Goal: Information Seeking & Learning: Learn about a topic

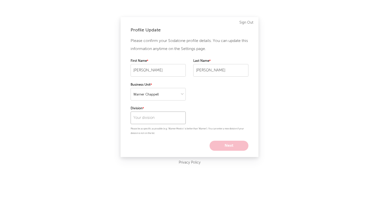
click at [177, 118] on input "text" at bounding box center [158, 117] width 55 height 13
select select "recorded_music"
click at [170, 121] on input "text" at bounding box center [158, 117] width 55 height 13
click at [170, 131] on div "300 Entertainment" at bounding box center [158, 128] width 55 height 9
type input "300 Entertainment"
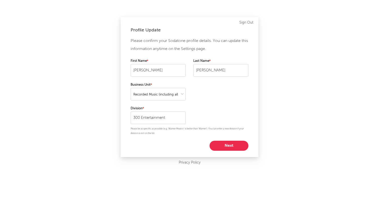
click at [236, 143] on button "Next" at bounding box center [229, 145] width 39 height 10
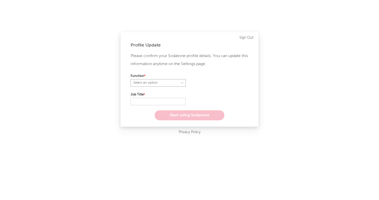
select select "anr"
click at [171, 102] on input "text" at bounding box center [158, 102] width 55 height 8
select select "other"
click at [177, 102] on input "text" at bounding box center [158, 102] width 55 height 8
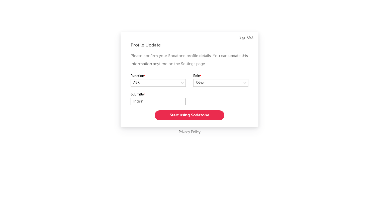
type input "Intern"
click at [185, 114] on button "Start using Sodatone" at bounding box center [190, 115] width 70 height 10
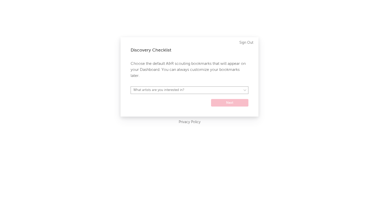
select select "52"
click at [221, 104] on button "Next" at bounding box center [229, 103] width 37 height 8
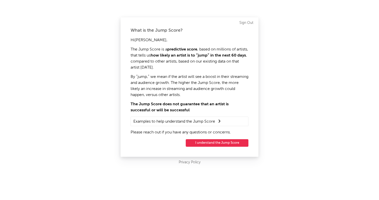
click at [230, 142] on button "I understand the Jump Score" at bounding box center [217, 143] width 63 height 8
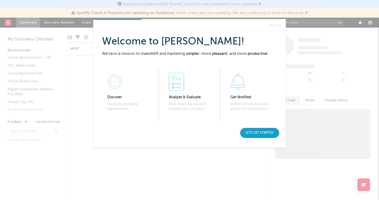
click at [255, 135] on div "Let's get started" at bounding box center [259, 133] width 39 height 10
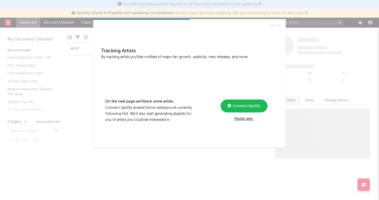
click at [250, 117] on div "Maybe later." at bounding box center [243, 119] width 67 height 6
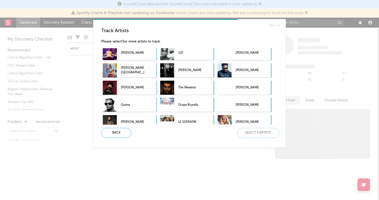
scroll to position [4, 0]
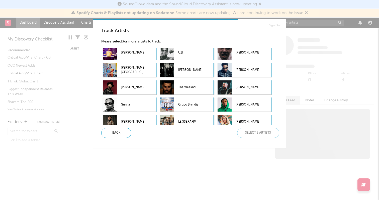
click at [304, 30] on div "Sign Out Track Artists Please select 3 or more artists to track. Harris Jayaraj…" at bounding box center [189, 100] width 379 height 200
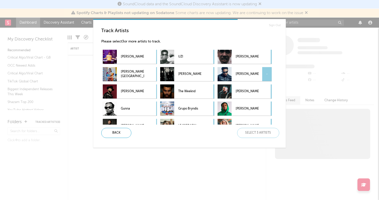
scroll to position [0, 0]
click at [125, 108] on p "Gunna" at bounding box center [132, 108] width 23 height 11
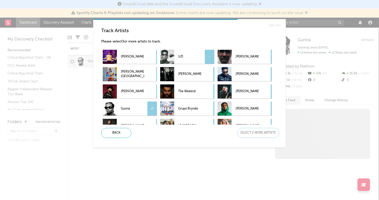
click at [190, 58] on p "UZI" at bounding box center [189, 56] width 23 height 11
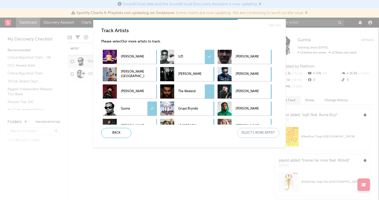
click at [201, 90] on p "The Weeknd" at bounding box center [189, 91] width 23 height 11
click at [261, 134] on div "Next" at bounding box center [258, 133] width 42 height 10
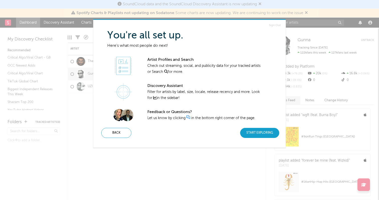
click at [261, 133] on div "Start Exploring" at bounding box center [259, 133] width 39 height 10
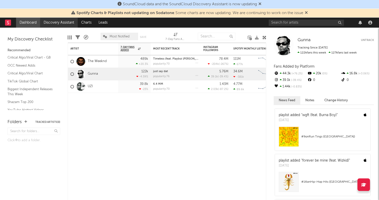
click at [54, 26] on link "Discovery Assistant" at bounding box center [59, 23] width 38 height 10
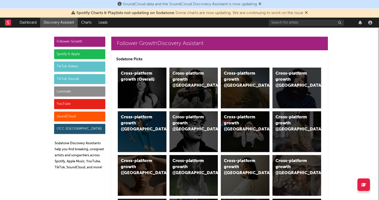
click at [96, 51] on div "Spotify & Apple" at bounding box center [79, 54] width 51 height 10
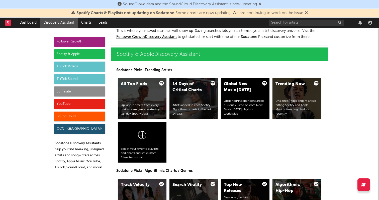
scroll to position [501, 0]
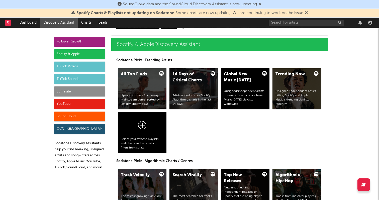
click at [91, 64] on div "TikTok Videos" at bounding box center [79, 66] width 51 height 10
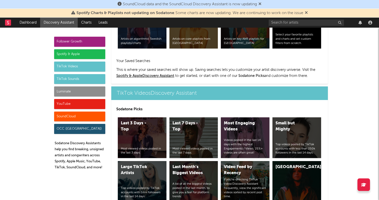
scroll to position [1144, 0]
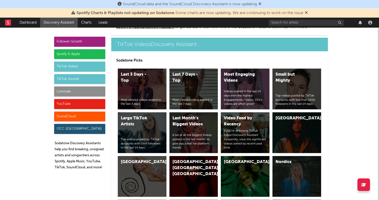
click at [103, 92] on div "Luminate" at bounding box center [79, 91] width 51 height 10
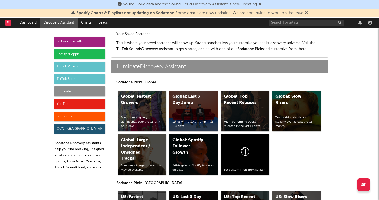
scroll to position [2149, 0]
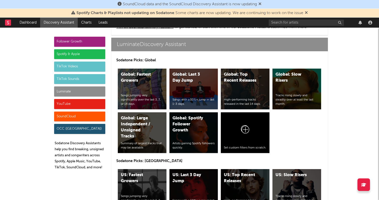
click at [100, 80] on div "TikTok Sounds" at bounding box center [79, 79] width 51 height 10
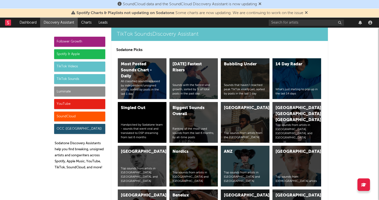
scroll to position [1646, 0]
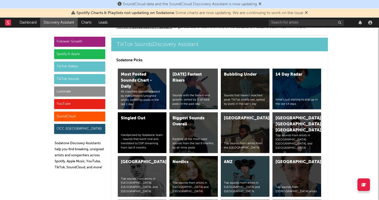
click at [99, 92] on div "Luminate" at bounding box center [79, 91] width 51 height 10
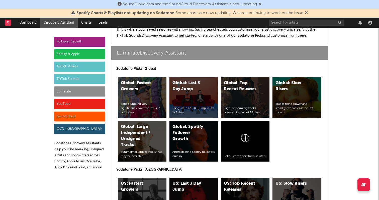
scroll to position [2149, 0]
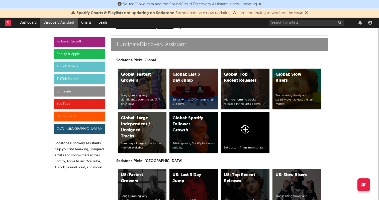
click at [90, 40] on div "Follower Growth" at bounding box center [79, 42] width 51 height 10
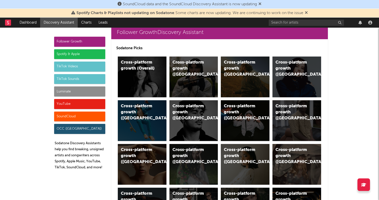
scroll to position [13, 0]
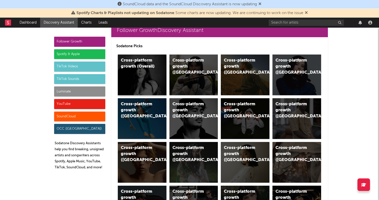
click at [149, 78] on div "Cross-platform growth (Overall)" at bounding box center [142, 74] width 49 height 41
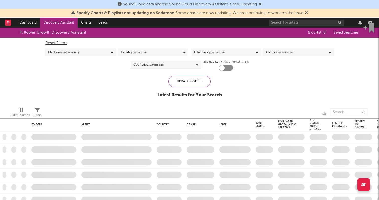
checkbox input "true"
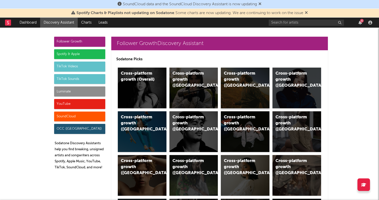
click at [250, 85] on div "Cross-platform growth (US)" at bounding box center [245, 87] width 49 height 41
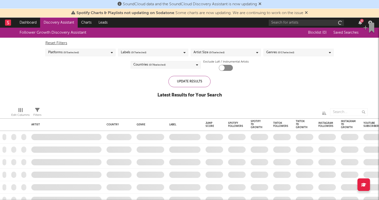
checkbox input "true"
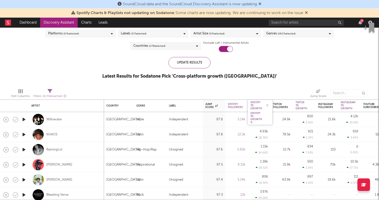
click at [259, 106] on div "Spotify 7D Growth" at bounding box center [257, 105] width 12 height 9
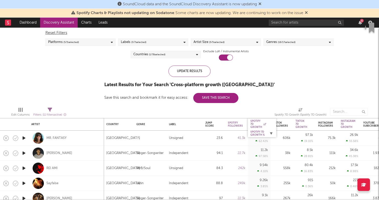
click at [269, 134] on button "button" at bounding box center [271, 133] width 5 height 5
select select "or"
select select "between"
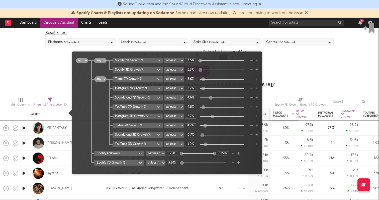
click at [280, 119] on div "Tiktok Followers" at bounding box center [284, 114] width 23 height 11
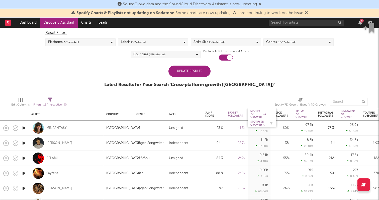
click at [258, 121] on div "Spotify 7D Growth %" at bounding box center [259, 123] width 16 height 6
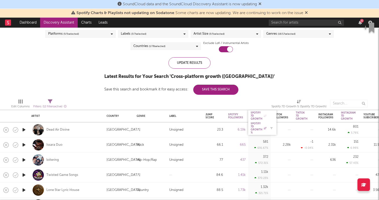
click at [256, 126] on div "Spotify 7D Growth %" at bounding box center [259, 128] width 16 height 12
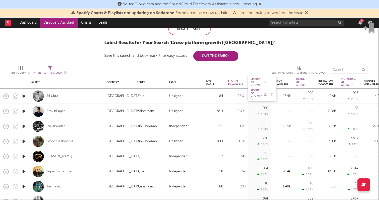
click at [260, 95] on div "Spotify 7D Growth %" at bounding box center [259, 94] width 16 height 12
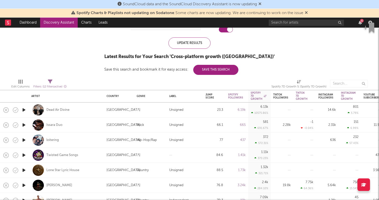
click at [22, 109] on icon "button" at bounding box center [23, 110] width 5 height 6
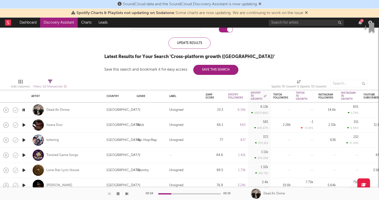
click at [24, 109] on icon "button" at bounding box center [23, 110] width 5 height 6
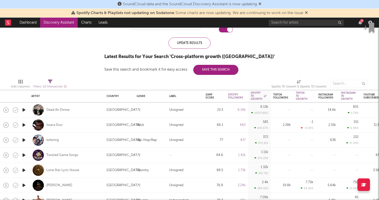
click at [25, 139] on icon "button" at bounding box center [23, 140] width 5 height 6
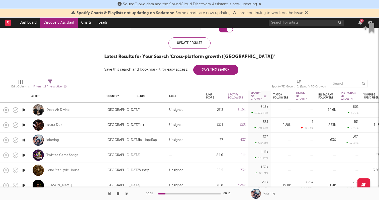
click at [26, 139] on icon "button" at bounding box center [23, 140] width 5 height 6
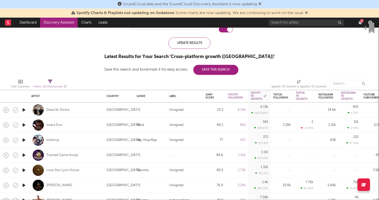
click at [23, 125] on icon "button" at bounding box center [23, 125] width 5 height 6
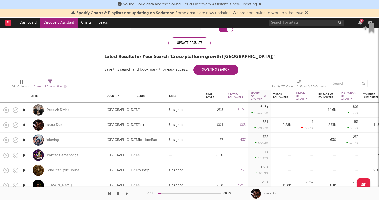
click at [169, 194] on div "00:01 00:29" at bounding box center [190, 193] width 88 height 13
click at [25, 124] on icon "button" at bounding box center [23, 125] width 5 height 6
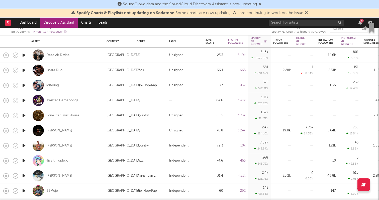
click at [24, 101] on icon "button" at bounding box center [23, 100] width 5 height 6
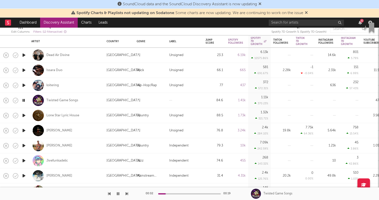
click at [24, 112] on icon "button" at bounding box center [23, 115] width 5 height 6
click at [126, 192] on icon "button" at bounding box center [127, 193] width 3 height 4
click at [127, 194] on icon "button" at bounding box center [127, 193] width 3 height 4
click at [127, 196] on button "button" at bounding box center [127, 193] width 3 height 13
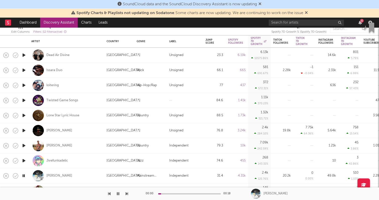
click at [127, 194] on icon "button" at bounding box center [127, 193] width 3 height 4
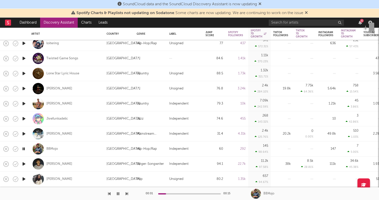
click at [126, 192] on icon "button" at bounding box center [127, 193] width 3 height 4
click at [126, 194] on icon "button" at bounding box center [127, 193] width 3 height 4
click at [130, 195] on div "00:01 00:29 Sydni Alexander" at bounding box center [189, 193] width 379 height 13
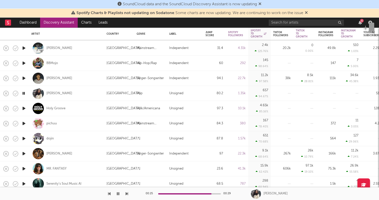
click at [94, 94] on div "[PERSON_NAME]" at bounding box center [66, 93] width 70 height 15
select select "1w"
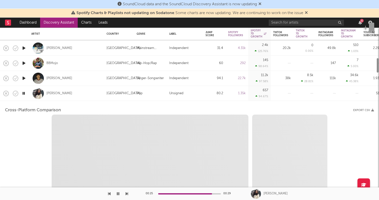
select select "1w"
select select "1m"
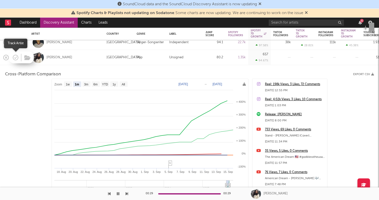
click at [15, 56] on icon "button" at bounding box center [15, 57] width 7 height 7
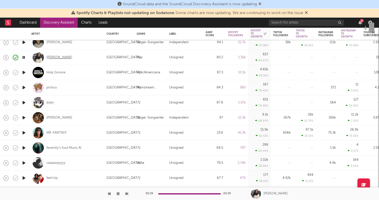
click at [65, 56] on div "[PERSON_NAME]" at bounding box center [59, 57] width 26 height 5
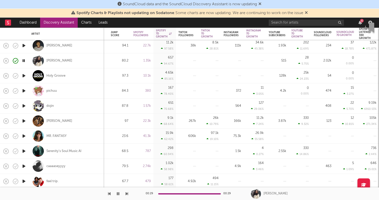
click at [64, 23] on link "Discovery Assistant" at bounding box center [59, 23] width 38 height 10
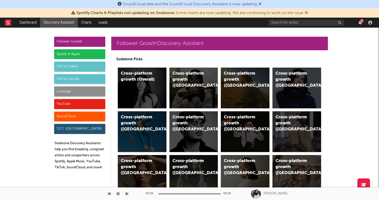
click at [88, 91] on div "Luminate" at bounding box center [79, 91] width 51 height 10
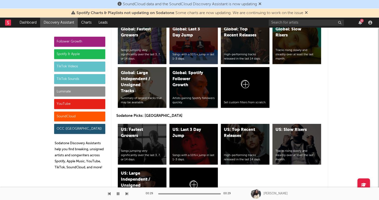
scroll to position [2198, 0]
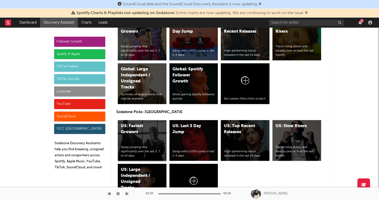
click at [140, 143] on div "US: Fastest Growers Songs jumping very significantly over the last 3, 7, or 14 …" at bounding box center [142, 140] width 49 height 41
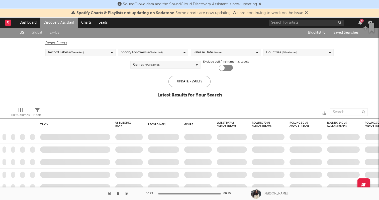
checkbox input "true"
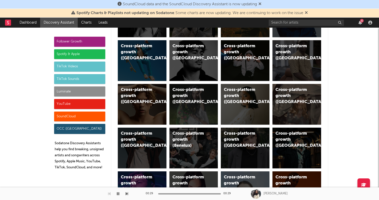
scroll to position [56, 0]
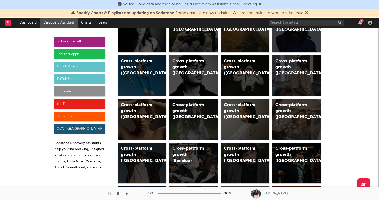
click at [70, 93] on div "Luminate" at bounding box center [79, 91] width 51 height 10
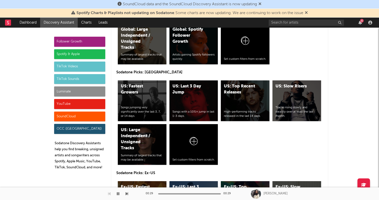
scroll to position [2240, 0]
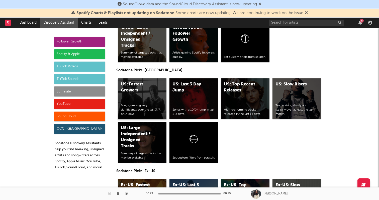
click at [160, 101] on div "US: Fastest Growers Songs jumping very significantly over the last 3, 7, or 14 …" at bounding box center [142, 98] width 49 height 41
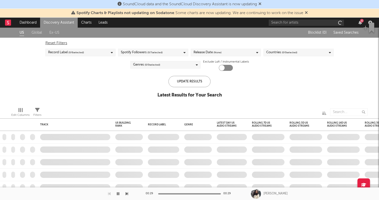
checkbox input "true"
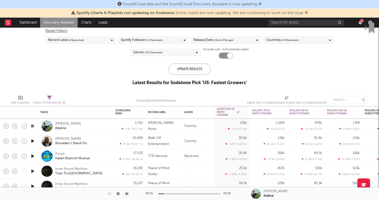
click at [119, 194] on button "button" at bounding box center [118, 193] width 5 height 13
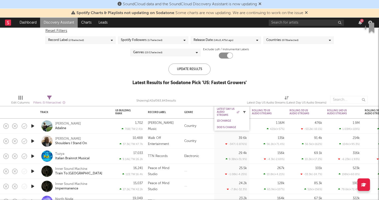
click at [245, 111] on icon "button" at bounding box center [244, 112] width 3 height 3
select select "or"
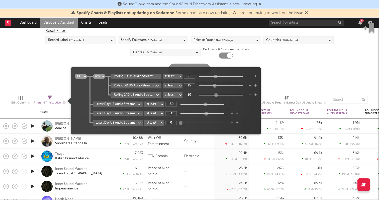
click at [311, 74] on div "US Global Ex-US Blocklist ( 0 ) Saved Searches ( 0 ) Reset Filters Record Label…" at bounding box center [189, 53] width 379 height 76
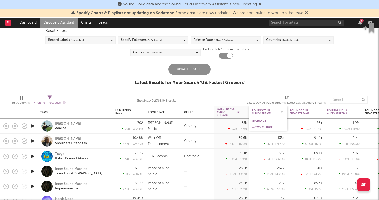
click at [271, 112] on div "Rolling 7D US Audio Streams" at bounding box center [264, 112] width 25 height 6
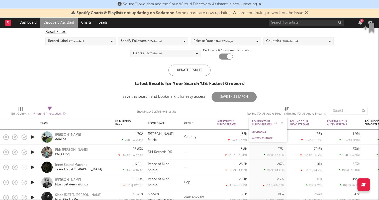
click at [268, 124] on div "Rolling 7D US Audio Streams" at bounding box center [264, 123] width 25 height 6
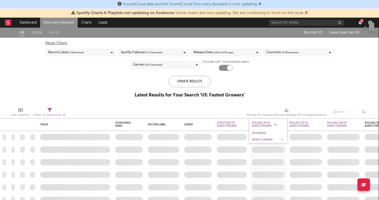
click at [265, 136] on div "7D Change" at bounding box center [269, 133] width 38 height 7
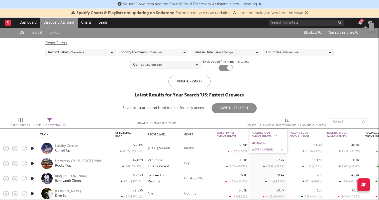
click at [265, 150] on div "WoW % Change" at bounding box center [264, 149] width 25 height 3
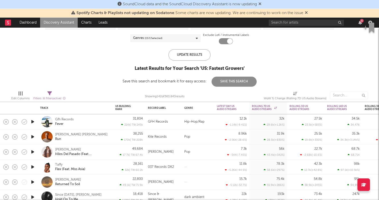
click at [93, 123] on div "Gfh Records Fever" at bounding box center [82, 121] width 54 height 9
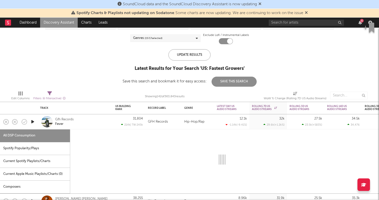
select select "1w"
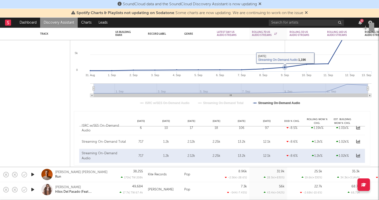
click at [280, 68] on icon at bounding box center [230, 49] width 281 height 44
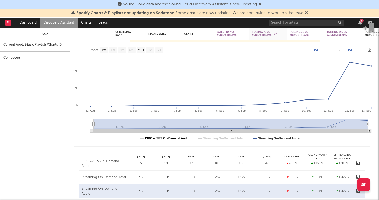
click at [181, 140] on text "ISRC w/SES On-Demand Audio" at bounding box center [167, 138] width 44 height 4
select select "1w"
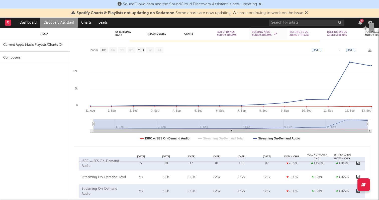
click at [230, 135] on rect at bounding box center [222, 95] width 304 height 100
click at [230, 139] on text "Streaming On-Demand Total" at bounding box center [223, 138] width 40 height 4
select select "1w"
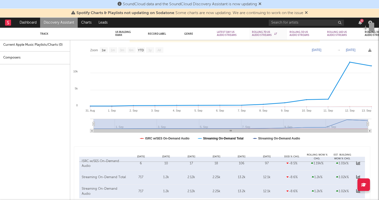
click at [228, 137] on text "Streaming On-Demand Total" at bounding box center [223, 138] width 40 height 4
select select "1w"
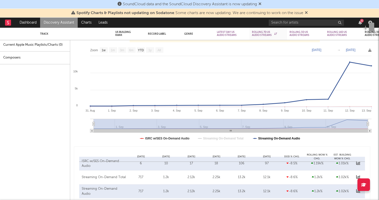
click at [276, 139] on text "Streaming On-Demand Audio" at bounding box center [279, 138] width 42 height 4
select select "1w"
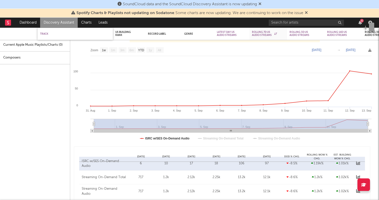
click at [84, 33] on div "Track" at bounding box center [74, 33] width 68 height 3
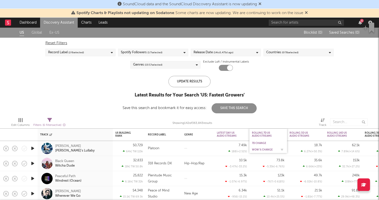
click at [263, 148] on div "WoW % Change" at bounding box center [264, 149] width 25 height 3
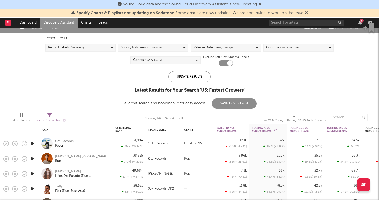
click at [32, 144] on icon "button" at bounding box center [32, 143] width 5 height 6
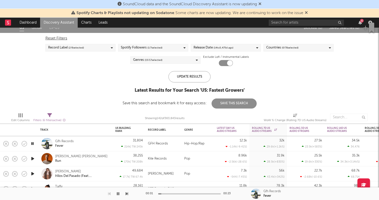
click at [32, 143] on icon "button" at bounding box center [32, 143] width 5 height 6
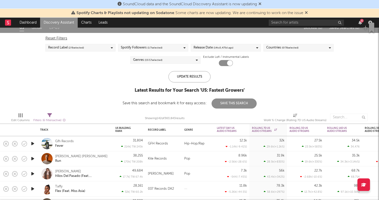
click at [99, 144] on div "Gfh Records Fever" at bounding box center [82, 143] width 54 height 9
select select "1w"
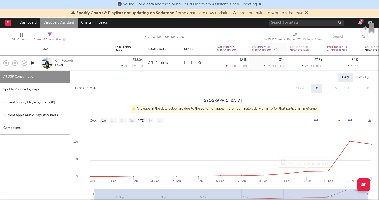
click at [100, 65] on div "Gfh Records Fever" at bounding box center [82, 62] width 54 height 9
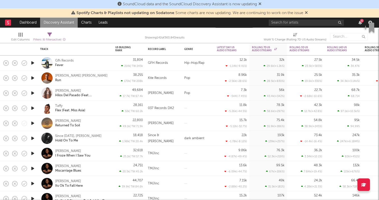
click at [31, 63] on icon "button" at bounding box center [32, 63] width 5 height 6
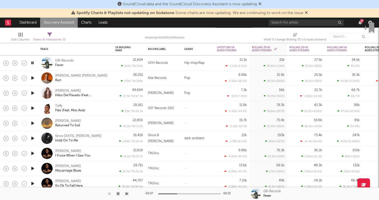
click at [33, 62] on icon "button" at bounding box center [32, 63] width 5 height 6
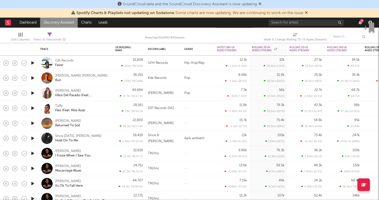
click at [31, 77] on icon "button" at bounding box center [32, 78] width 5 height 6
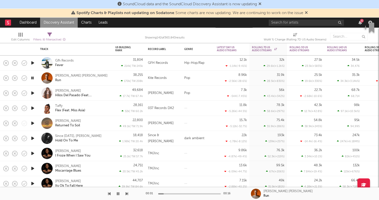
click at [33, 77] on icon "button" at bounding box center [32, 78] width 5 height 6
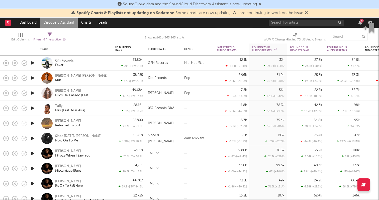
click at [33, 91] on icon "button" at bounding box center [32, 93] width 5 height 6
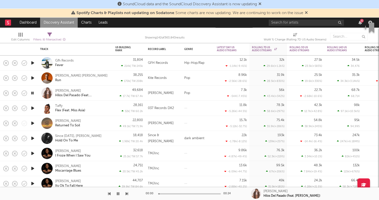
click at [33, 91] on icon "button" at bounding box center [32, 93] width 5 height 6
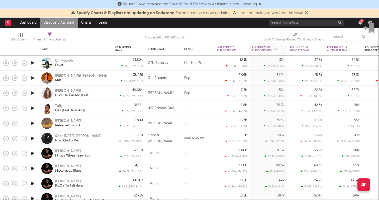
click at [32, 108] on icon "button" at bounding box center [32, 108] width 5 height 6
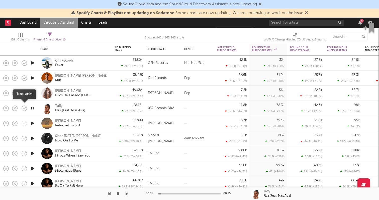
click at [24, 108] on icon "button" at bounding box center [24, 108] width 7 height 7
click at [34, 108] on icon "button" at bounding box center [32, 108] width 5 height 6
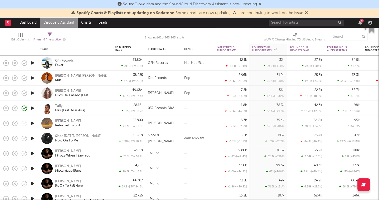
click at [93, 110] on div "Taffy Flex (Feat. Miss Asia)" at bounding box center [82, 108] width 54 height 9
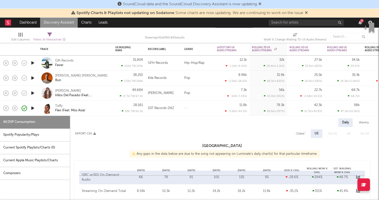
select select "1w"
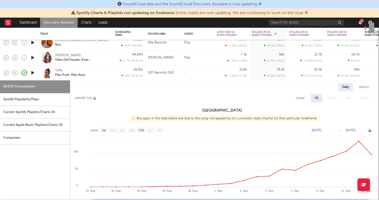
click at [99, 75] on div "Taffy Flex (Feat. Miss Asia)" at bounding box center [82, 72] width 54 height 9
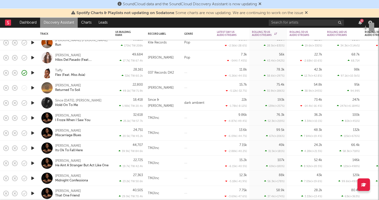
click at [92, 73] on div "Taffy Flex (Feat. Miss Asia)" at bounding box center [82, 72] width 54 height 9
select select "1w"
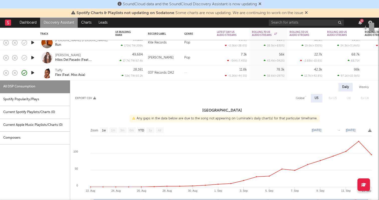
click at [98, 72] on div "Taffy Flex (Feat. Miss Asia)" at bounding box center [82, 72] width 54 height 9
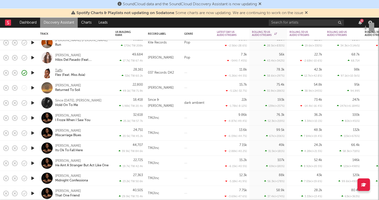
click at [56, 71] on div "Taffy" at bounding box center [59, 70] width 8 height 5
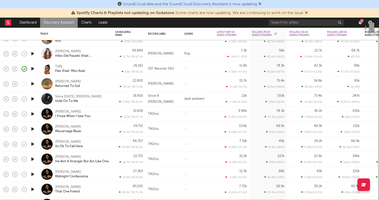
click at [34, 113] on icon "button" at bounding box center [32, 114] width 5 height 6
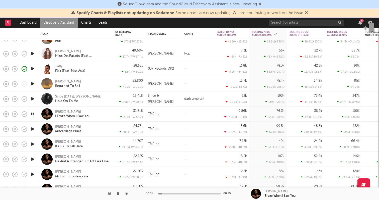
click at [34, 113] on icon "button" at bounding box center [32, 114] width 5 height 6
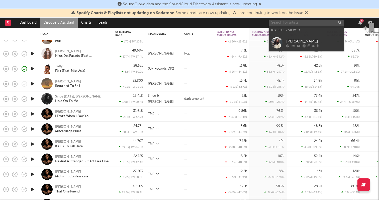
click at [289, 23] on input "text" at bounding box center [306, 23] width 75 height 6
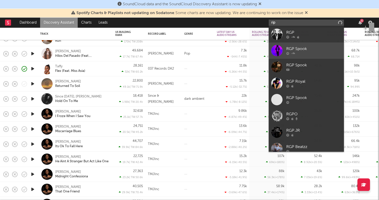
type input "rip"
click at [297, 47] on div "RGP Spook" at bounding box center [313, 49] width 55 height 6
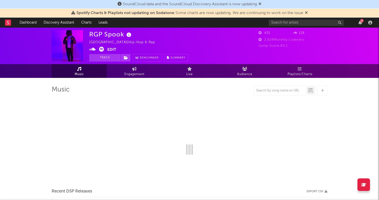
select select "1w"
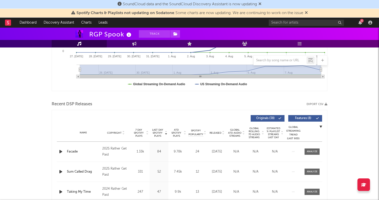
scroll to position [127, 0]
click at [58, 150] on icon "button" at bounding box center [60, 151] width 5 height 6
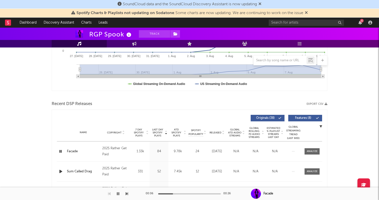
click at [61, 171] on icon "button" at bounding box center [60, 171] width 5 height 6
click at [61, 170] on icon "button" at bounding box center [60, 171] width 5 height 6
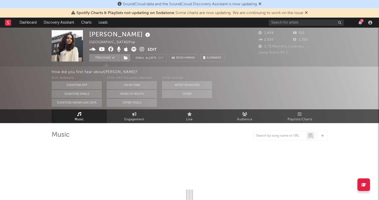
select select "1w"
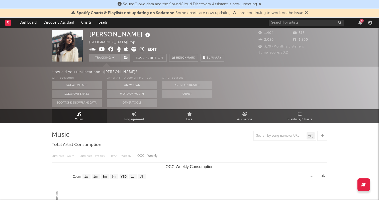
click at [72, 44] on img at bounding box center [67, 45] width 31 height 31
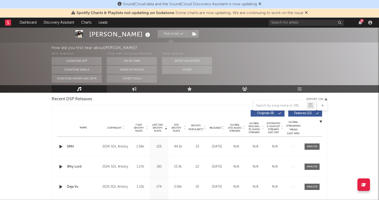
scroll to position [170, 0]
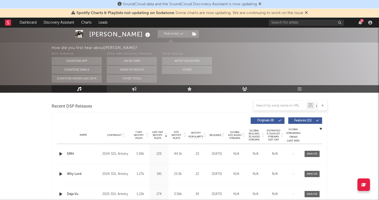
click at [61, 152] on icon "button" at bounding box center [60, 154] width 5 height 6
click at [61, 154] on icon "button" at bounding box center [60, 154] width 5 height 6
click at [118, 154] on div "2024 SDL Artistry" at bounding box center [115, 154] width 27 height 6
click at [83, 152] on div "SMH" at bounding box center [83, 153] width 33 height 5
click at [315, 152] on div at bounding box center [312, 154] width 11 height 4
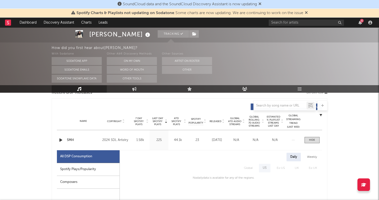
scroll to position [191, 0]
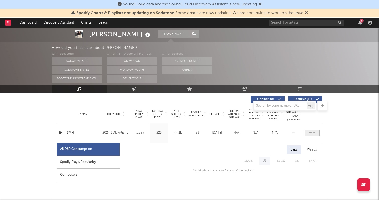
click at [316, 134] on span at bounding box center [312, 132] width 15 height 6
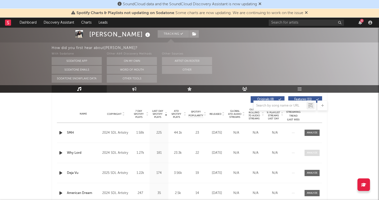
click at [312, 155] on span at bounding box center [312, 153] width 15 height 6
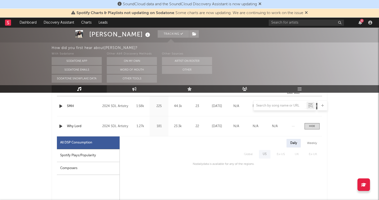
scroll to position [221, 0]
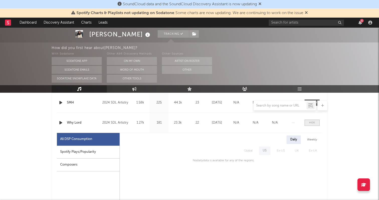
click at [317, 122] on span at bounding box center [312, 122] width 15 height 6
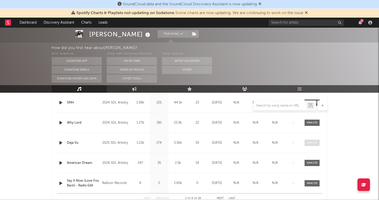
click at [311, 143] on div at bounding box center [312, 143] width 11 height 4
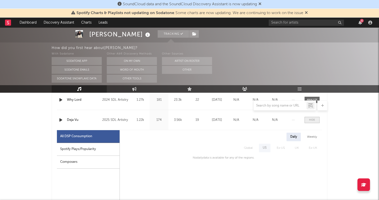
scroll to position [246, 0]
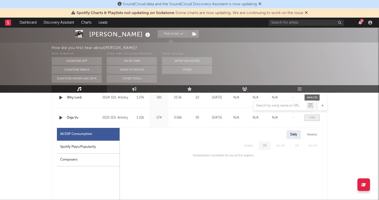
click at [311, 120] on span at bounding box center [312, 117] width 15 height 6
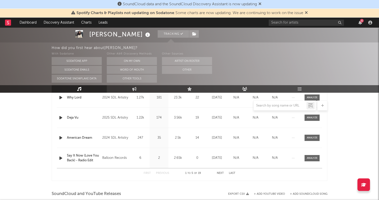
click at [311, 133] on div "Name American Dream Copyright 2024 SDL Artistry Label SDL Artistry Album Names …" at bounding box center [189, 138] width 265 height 20
click at [311, 136] on div at bounding box center [312, 138] width 11 height 4
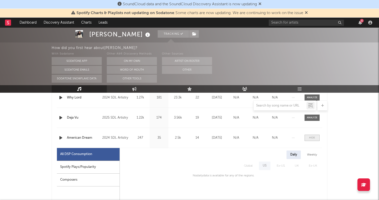
click at [312, 137] on div at bounding box center [312, 138] width 6 height 4
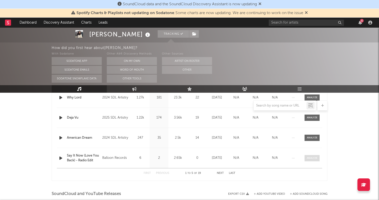
click at [310, 159] on div at bounding box center [312, 158] width 11 height 4
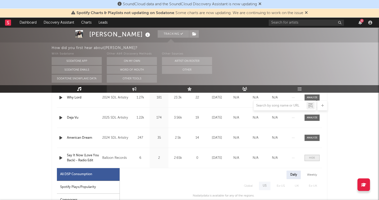
click at [310, 159] on div at bounding box center [312, 158] width 6 height 4
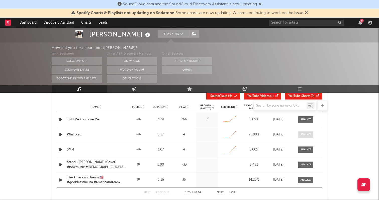
scroll to position [352, 0]
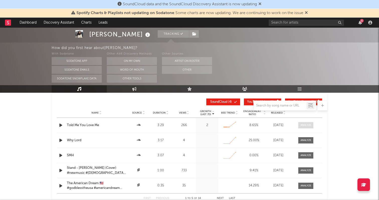
click at [309, 125] on div at bounding box center [306, 125] width 11 height 4
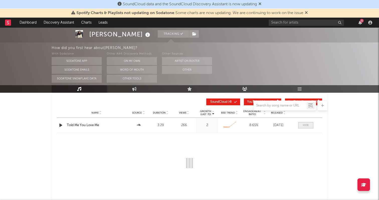
select select "6m"
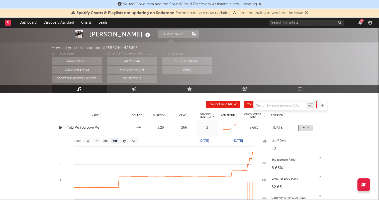
scroll to position [355, 0]
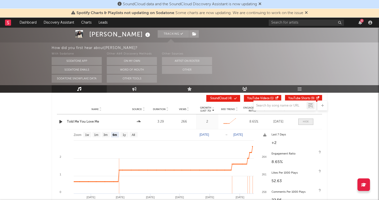
click at [306, 121] on div at bounding box center [306, 122] width 6 height 4
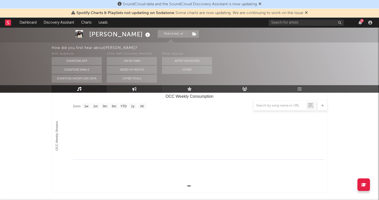
scroll to position [52, 0]
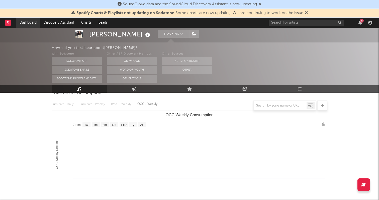
click at [35, 24] on link "Dashboard" at bounding box center [28, 23] width 24 height 10
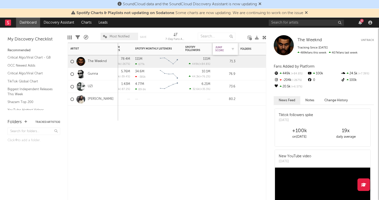
click at [218, 46] on div "Jump Score" at bounding box center [221, 49] width 13 height 6
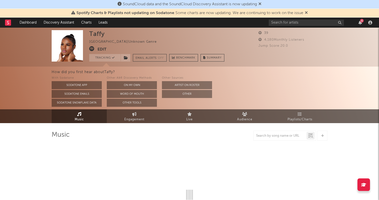
select select "1w"
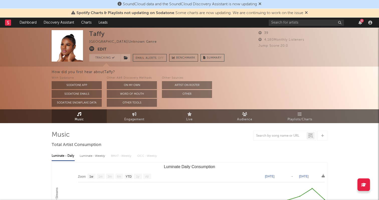
click at [66, 47] on img at bounding box center [67, 45] width 31 height 31
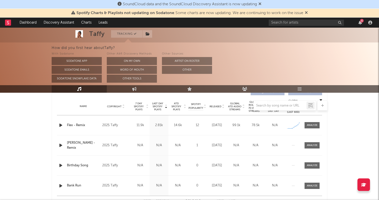
scroll to position [200, 0]
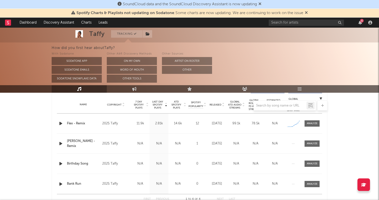
click at [60, 123] on icon "button" at bounding box center [60, 123] width 5 height 6
click at [62, 142] on icon "button" at bounding box center [60, 143] width 5 height 6
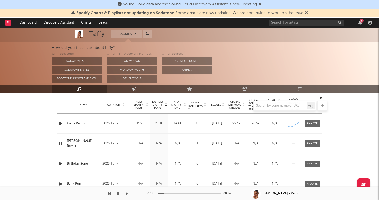
click at [61, 142] on icon "button" at bounding box center [60, 143] width 5 height 6
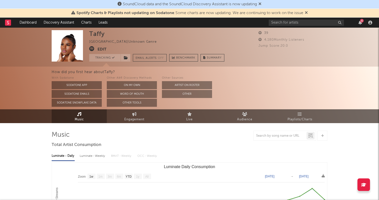
scroll to position [0, 0]
click at [133, 111] on link "Engagement" at bounding box center [134, 116] width 55 height 14
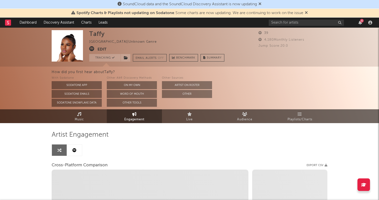
select select "1w"
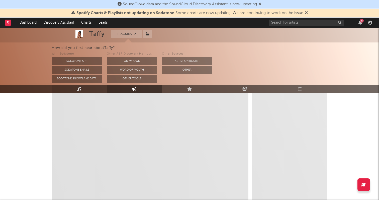
select select "1m"
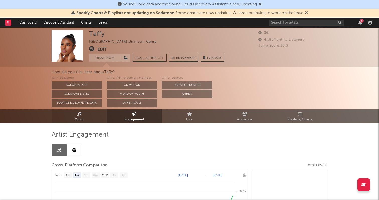
scroll to position [0, 0]
click at [86, 116] on link "Music" at bounding box center [79, 116] width 55 height 14
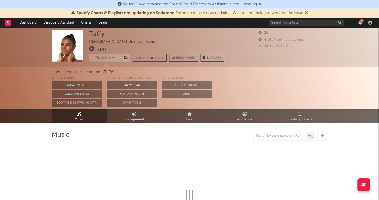
select select "1w"
